Goal: Register for event/course

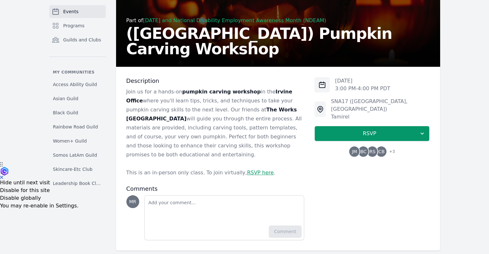
scroll to position [91, 0]
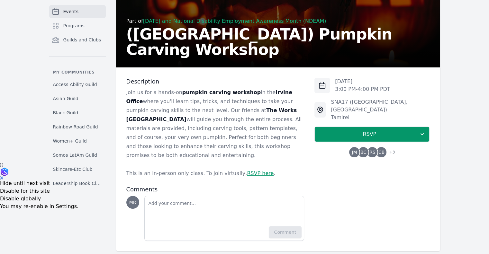
click at [247, 170] on link "RSVP here" at bounding box center [260, 173] width 27 height 6
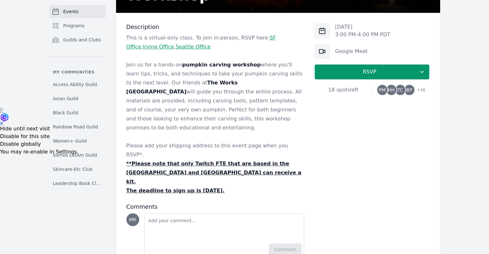
scroll to position [145, 0]
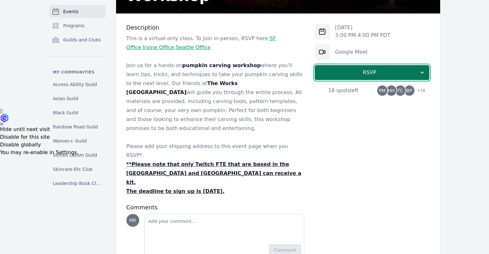
click at [335, 77] on button "RSVP" at bounding box center [371, 72] width 115 height 15
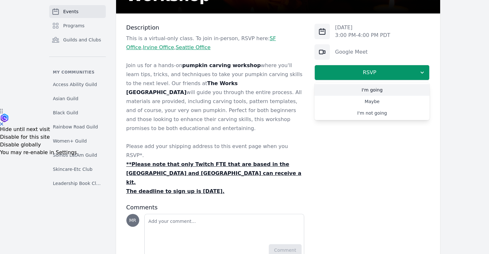
click at [339, 88] on link "I'm going" at bounding box center [371, 90] width 115 height 12
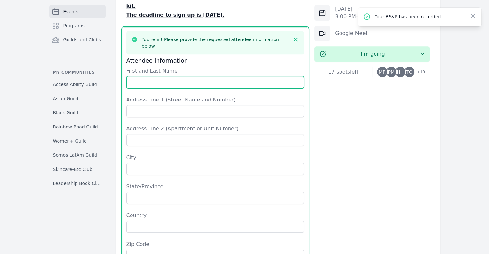
click at [218, 76] on input "First and Last Name" at bounding box center [215, 82] width 178 height 12
type input "[PERSON_NAME]"
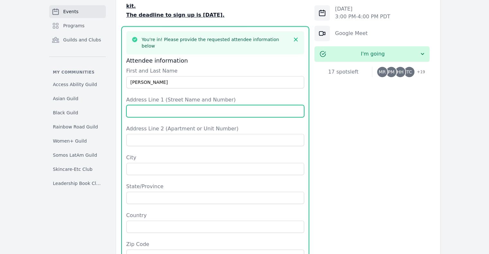
type input "[STREET_ADDRESS]"
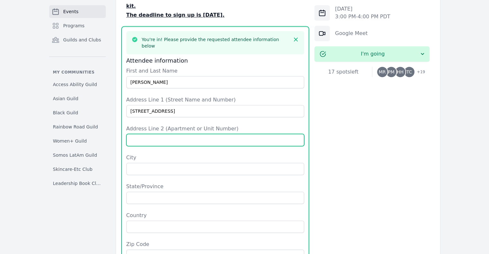
type input "Unit 41"
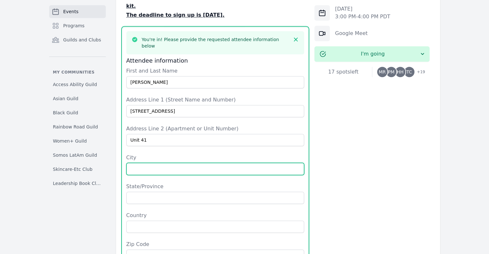
type input "[GEOGRAPHIC_DATA]"
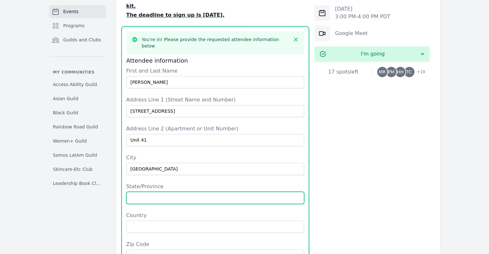
type input "CA"
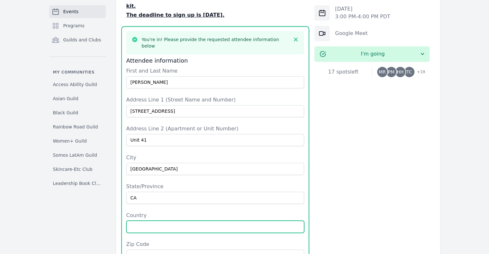
type input "[GEOGRAPHIC_DATA]"
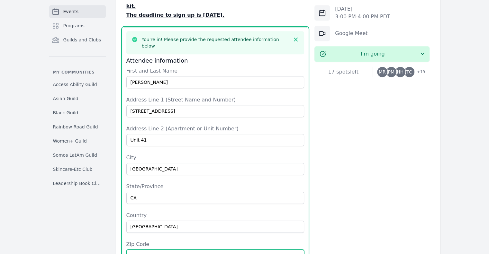
type input "91739"
type input "4056265625"
click at [223, 125] on label "Address Line 2 (Apartment or Unit Number)" at bounding box center [215, 129] width 178 height 8
click at [223, 134] on input "Unit 41" at bounding box center [215, 140] width 178 height 12
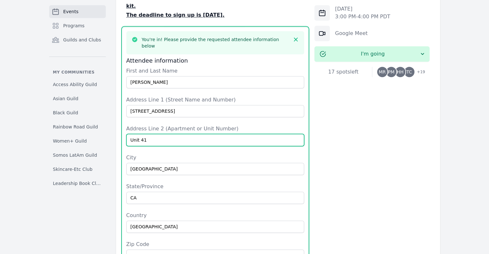
scroll to position [421, 0]
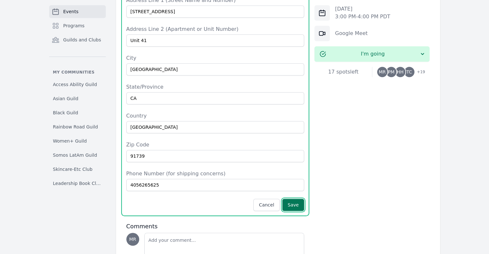
click at [293, 199] on button "Save" at bounding box center [293, 205] width 22 height 12
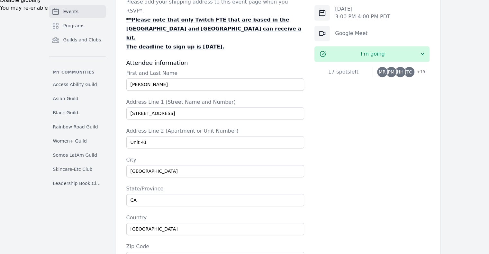
scroll to position [287, 0]
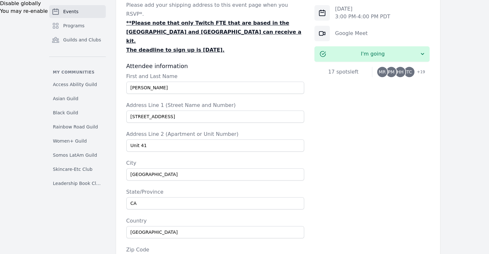
click at [88, 13] on link "Events" at bounding box center [77, 11] width 57 height 13
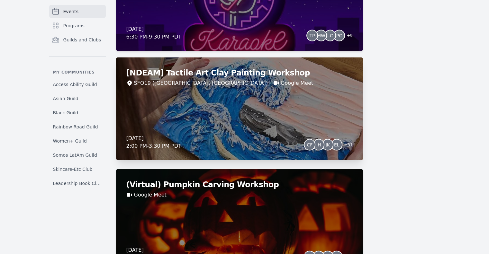
scroll to position [1343, 0]
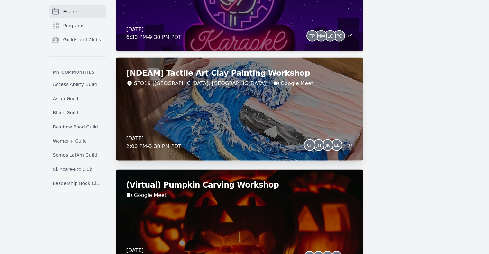
click at [228, 98] on div "[NDEAM] Tactile Art Clay Painting Workshop SFO19 (San Francisco, CA) Google Mee…" at bounding box center [239, 109] width 247 height 103
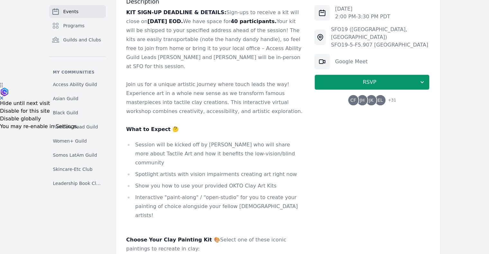
scroll to position [137, 0]
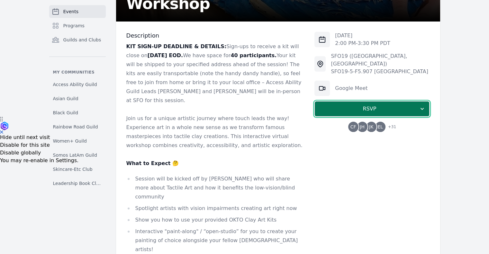
click at [324, 105] on span "RSVP" at bounding box center [369, 109] width 99 height 8
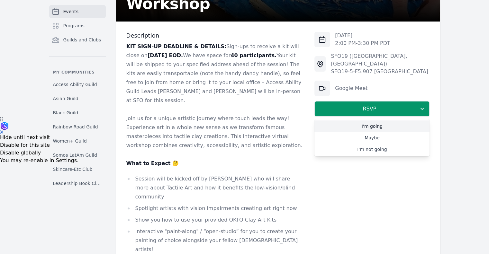
click at [335, 120] on link "I'm going" at bounding box center [371, 126] width 115 height 12
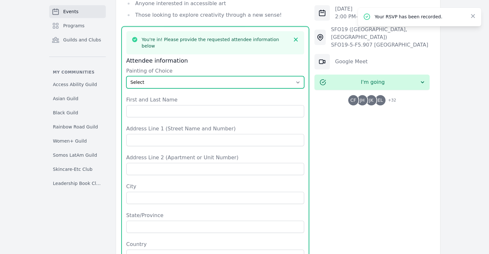
click at [180, 76] on select "Select The Great Wave off Kanagawa Starry Night Sunflowers The Kiss" at bounding box center [215, 82] width 178 height 12
select select "Starry Night"
click at [126, 76] on select "Select The Great Wave off Kanagawa Starry Night Sunflowers The Kiss" at bounding box center [215, 82] width 178 height 12
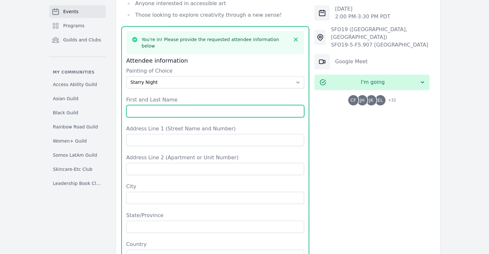
click at [171, 105] on input "First and Last Name" at bounding box center [215, 111] width 178 height 12
type input "Marlene Rothenberg"
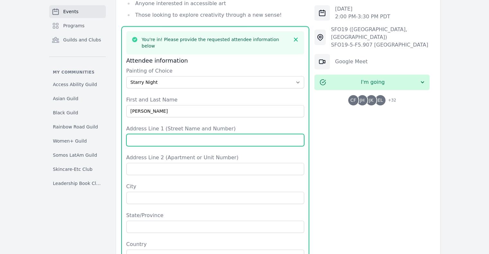
type input "12501 Solaris Drive"
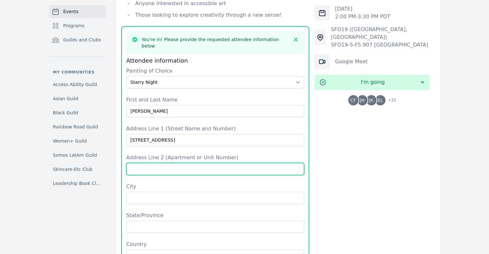
type input "Unit 41"
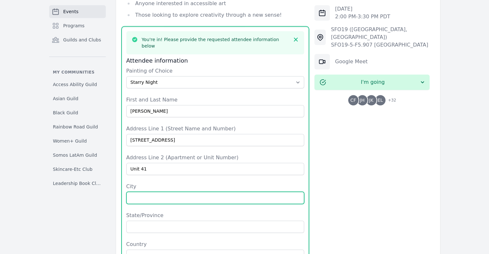
type input "Rancho Cucamonga"
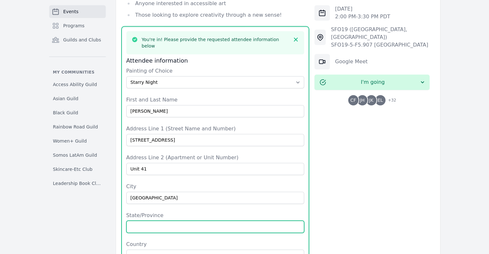
type input "CA"
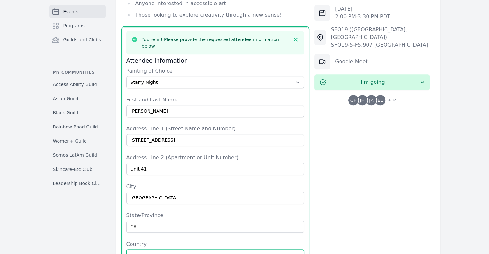
type input "United States"
type input "91739"
type input "4056265625"
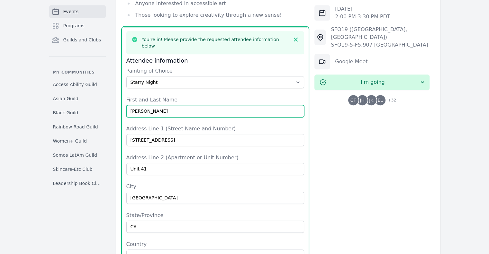
scroll to position [640, 0]
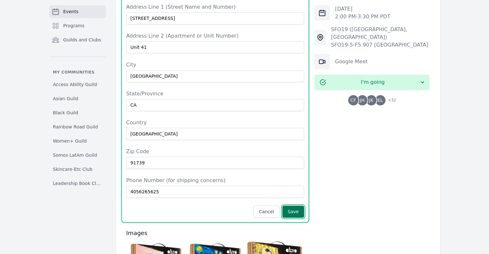
click at [295, 206] on button "Save" at bounding box center [293, 212] width 22 height 12
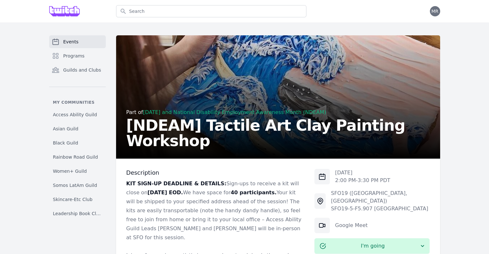
scroll to position [18, 0]
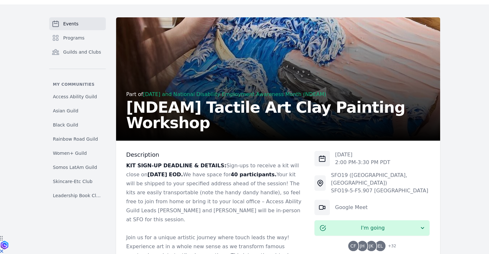
click at [84, 19] on link "Events" at bounding box center [77, 23] width 57 height 13
